Goal: Obtain resource: Download file/media

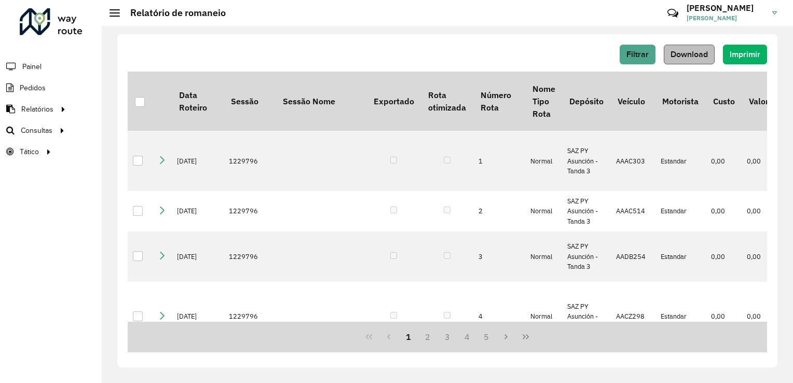
click at [682, 51] on span "Download" at bounding box center [688, 54] width 37 height 9
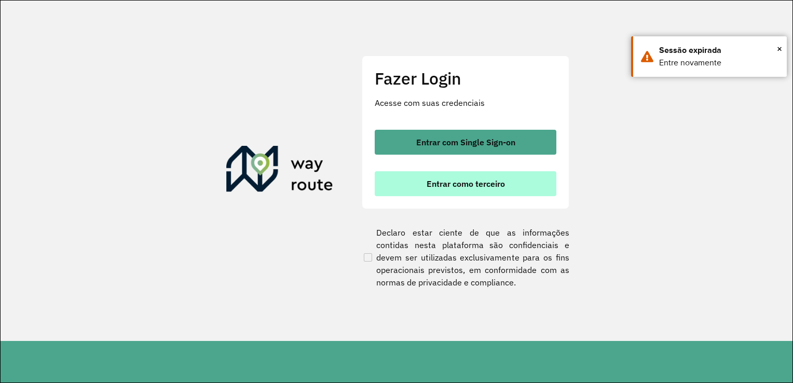
click at [480, 175] on button "Entrar como terceiro" at bounding box center [466, 183] width 182 height 25
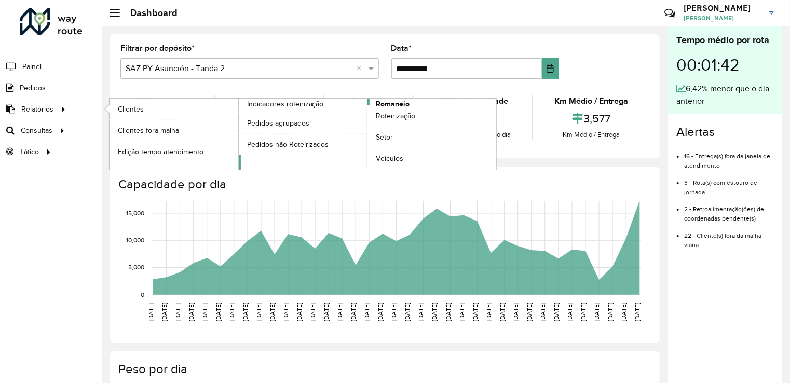
click at [390, 101] on span "Romaneio" at bounding box center [393, 104] width 34 height 11
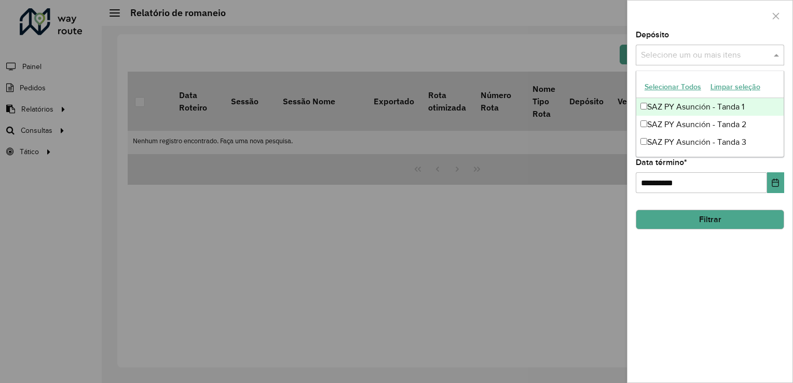
click at [669, 49] on input "text" at bounding box center [704, 55] width 133 height 12
click at [667, 104] on div "SAZ PY Asunción - Tanda 1" at bounding box center [709, 107] width 147 height 18
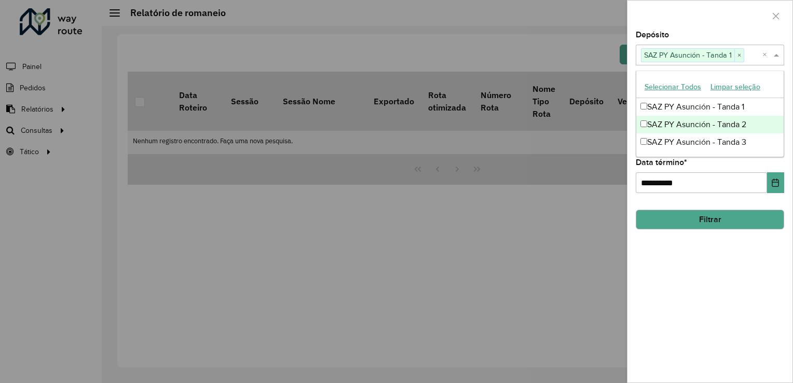
click at [664, 119] on div "SAZ PY Asunción - Tanda 2" at bounding box center [709, 125] width 147 height 18
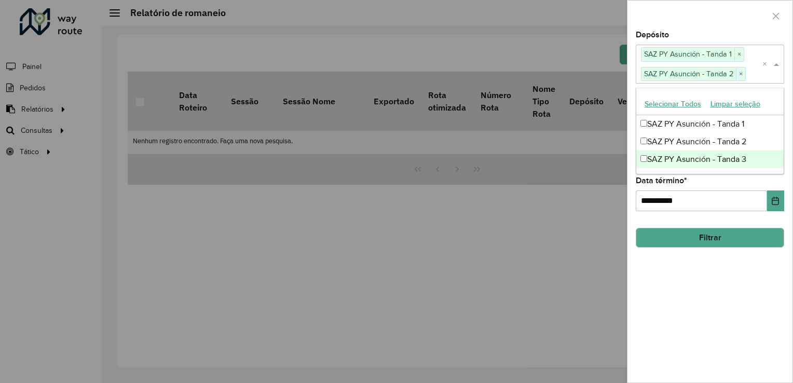
click at [661, 151] on div "SAZ PY Asunción - Tanda 3" at bounding box center [709, 159] width 147 height 18
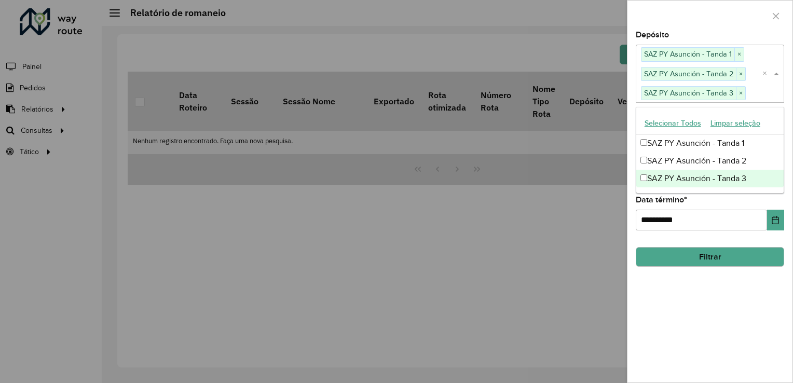
click at [716, 205] on div "**********" at bounding box center [710, 213] width 148 height 34
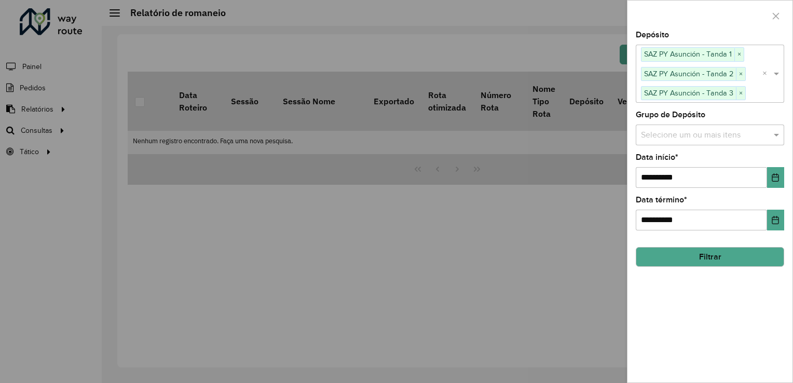
click at [661, 134] on input "text" at bounding box center [704, 135] width 133 height 12
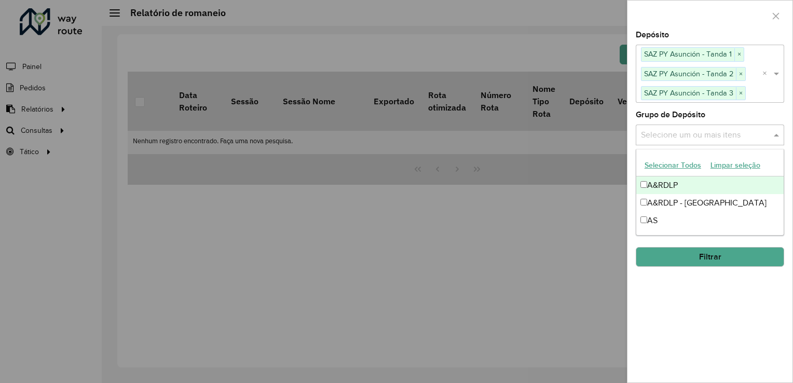
click at [660, 183] on div "A&RDLP" at bounding box center [709, 185] width 147 height 18
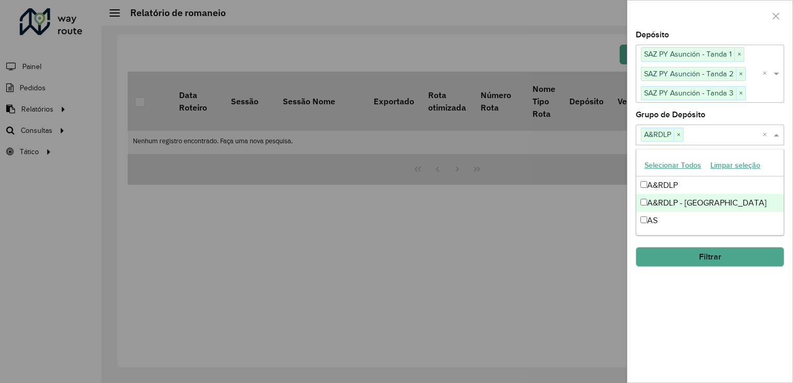
click at [661, 200] on div "A&RDLP - Paraguai" at bounding box center [709, 203] width 147 height 18
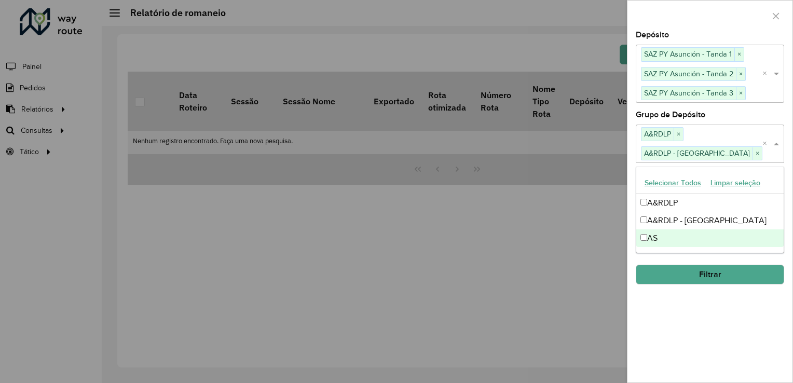
click at [654, 231] on div "AS" at bounding box center [709, 238] width 147 height 18
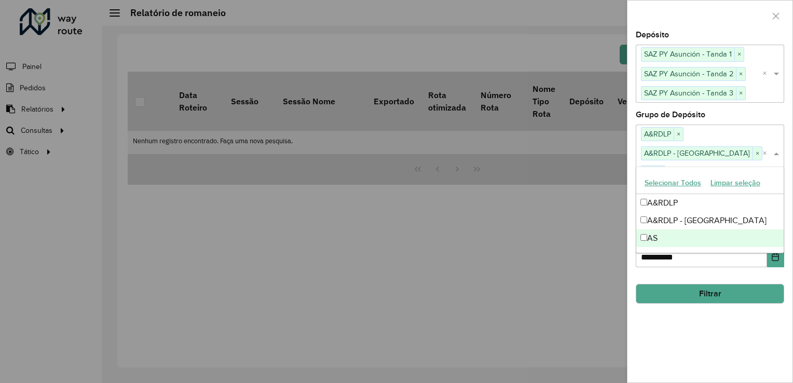
click at [687, 275] on hb-field-button "Filtrar" at bounding box center [710, 289] width 148 height 28
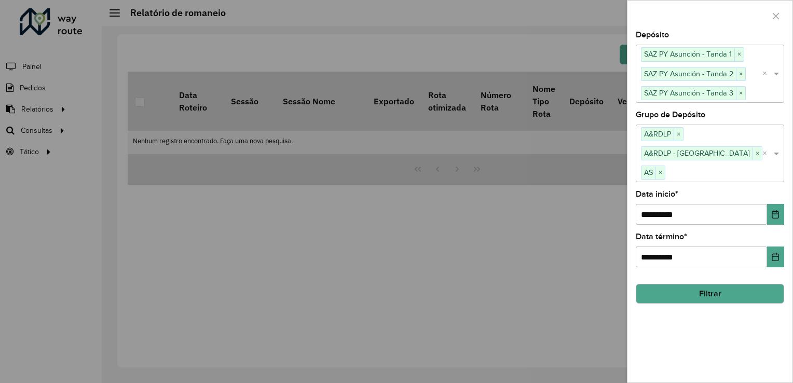
click at [690, 284] on button "Filtrar" at bounding box center [710, 294] width 148 height 20
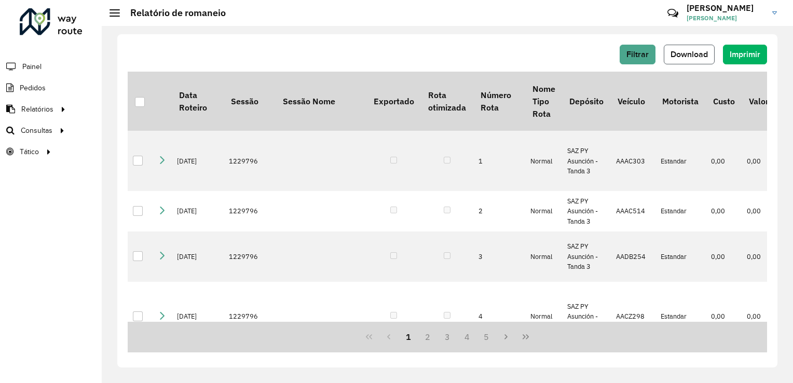
click at [691, 46] on button "Download" at bounding box center [689, 55] width 51 height 20
click at [401, 21] on hb-header "Relatório de romaneio Críticas? Dúvidas? Elogios? Sugestões? Entre em contato c…" at bounding box center [447, 13] width 691 height 26
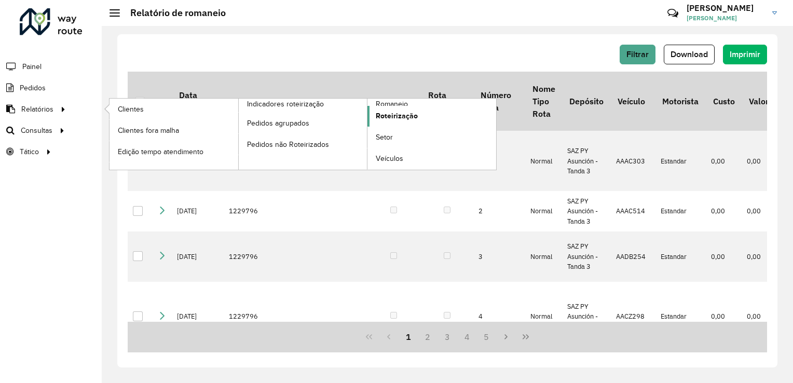
click at [389, 117] on span "Roteirização" at bounding box center [397, 115] width 42 height 11
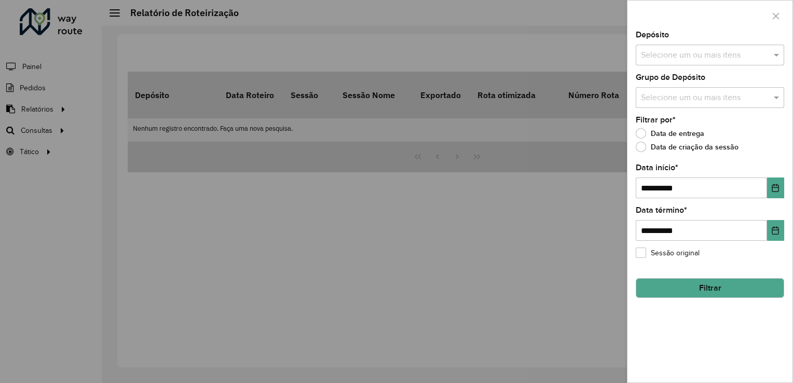
click at [664, 51] on input "text" at bounding box center [704, 55] width 133 height 12
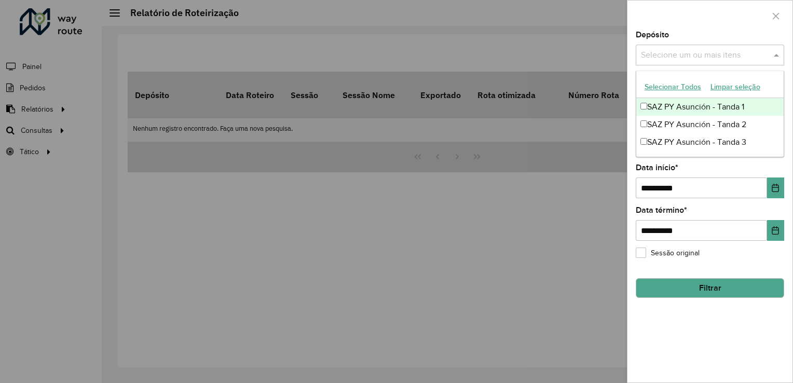
click at [666, 104] on div "SAZ PY Asunción - Tanda 1" at bounding box center [709, 107] width 147 height 18
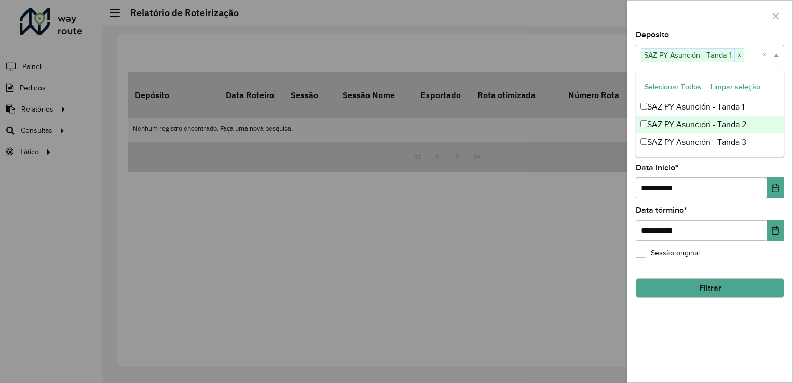
click at [665, 119] on div "SAZ PY Asunción - Tanda 2" at bounding box center [709, 125] width 147 height 18
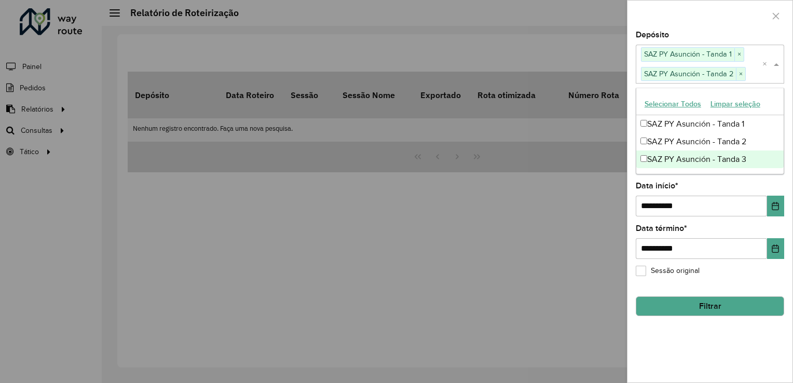
click at [666, 163] on div "SAZ PY Asunción - Tanda 3" at bounding box center [709, 159] width 147 height 18
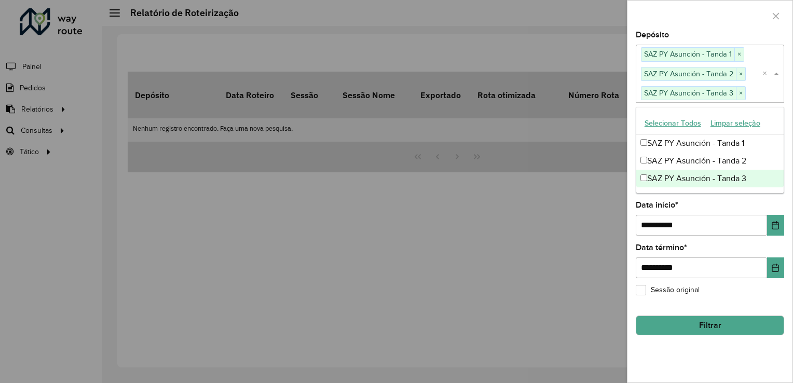
click at [713, 202] on div "**********" at bounding box center [710, 218] width 148 height 34
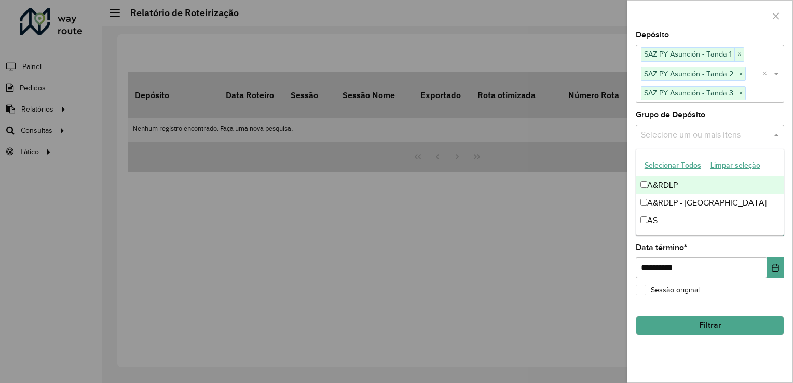
click at [665, 135] on input "text" at bounding box center [704, 135] width 133 height 12
click at [661, 182] on div "A&RDLP" at bounding box center [709, 185] width 147 height 18
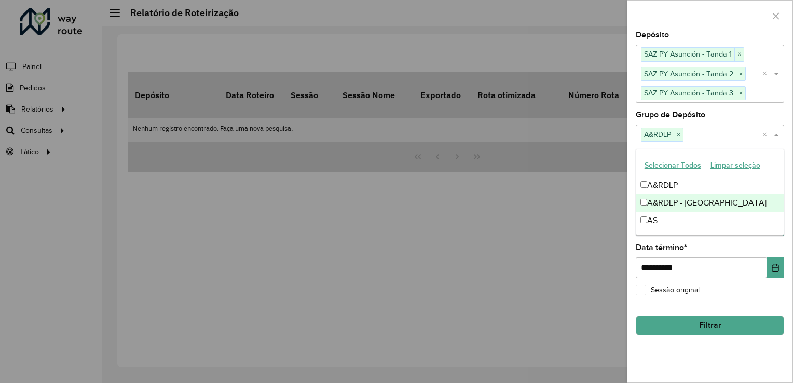
click at [661, 204] on div "A&RDLP - Paraguai" at bounding box center [709, 203] width 147 height 18
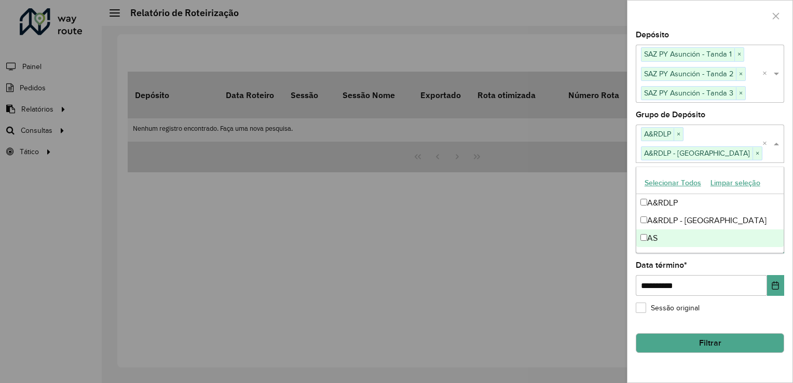
drag, startPoint x: 649, startPoint y: 237, endPoint x: 664, endPoint y: 245, distance: 17.2
click at [648, 237] on div "AS" at bounding box center [709, 238] width 147 height 18
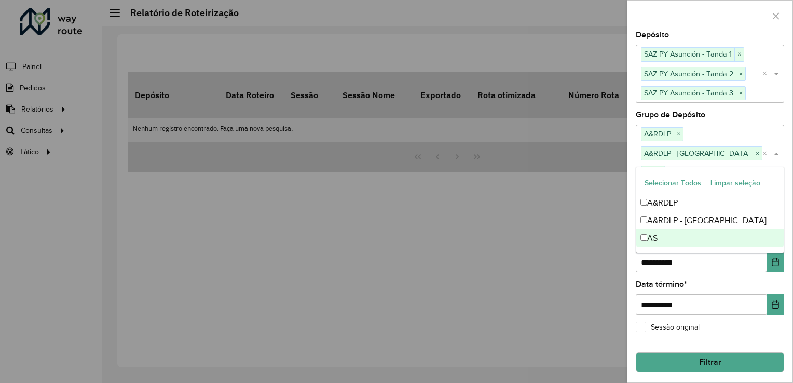
click at [706, 281] on div "**********" at bounding box center [710, 298] width 148 height 34
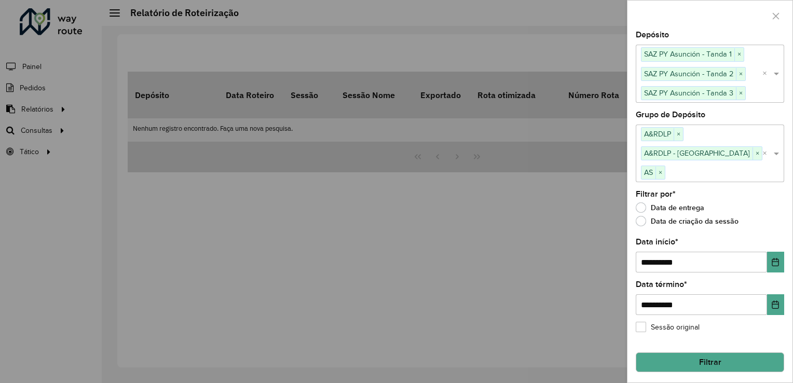
click at [690, 352] on button "Filtrar" at bounding box center [710, 362] width 148 height 20
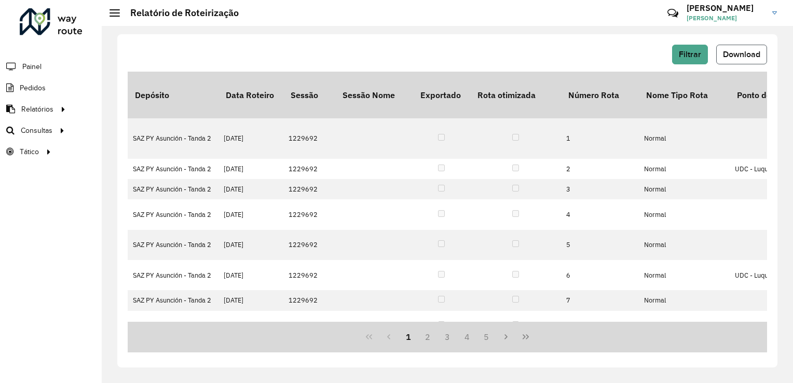
click at [738, 51] on span "Download" at bounding box center [741, 54] width 37 height 9
